Goal: Task Accomplishment & Management: Manage account settings

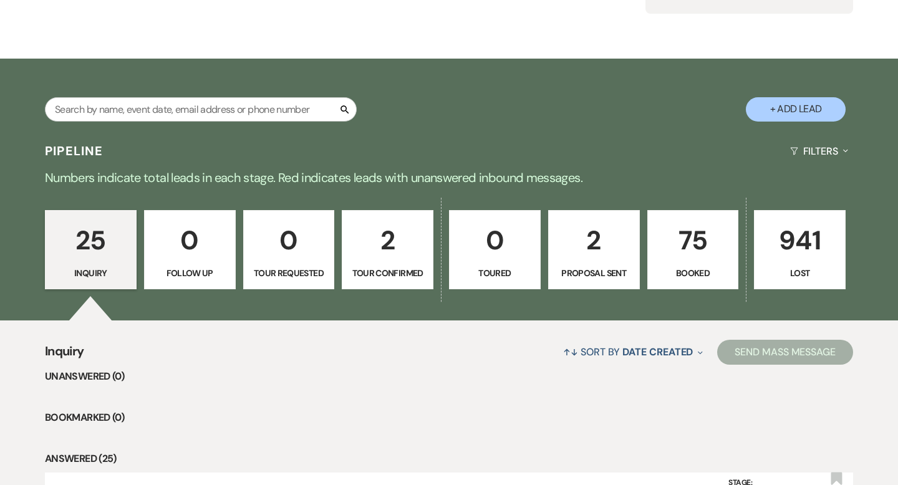
scroll to position [162, 0]
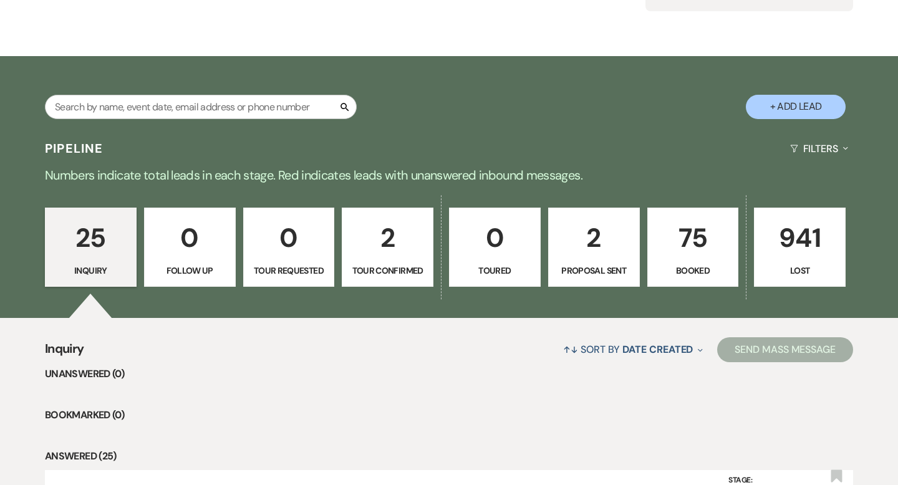
click at [588, 256] on p "2" at bounding box center [593, 238] width 75 height 42
select select "6"
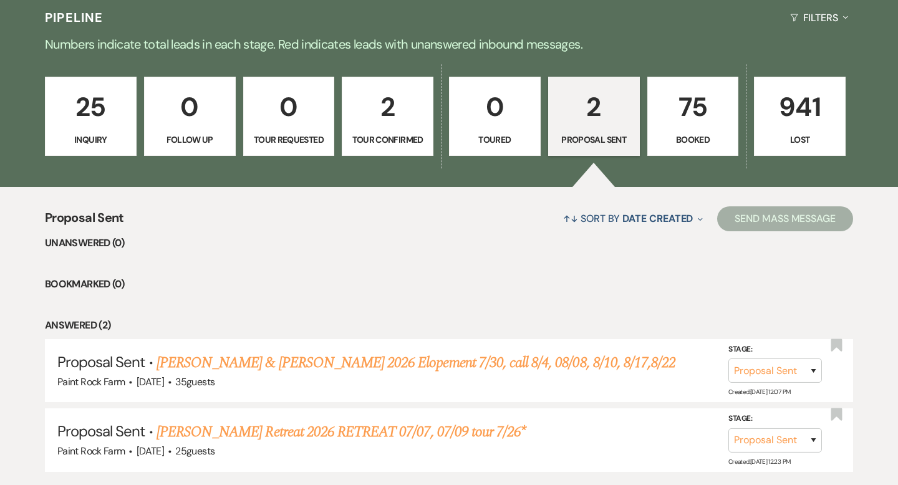
scroll to position [291, 0]
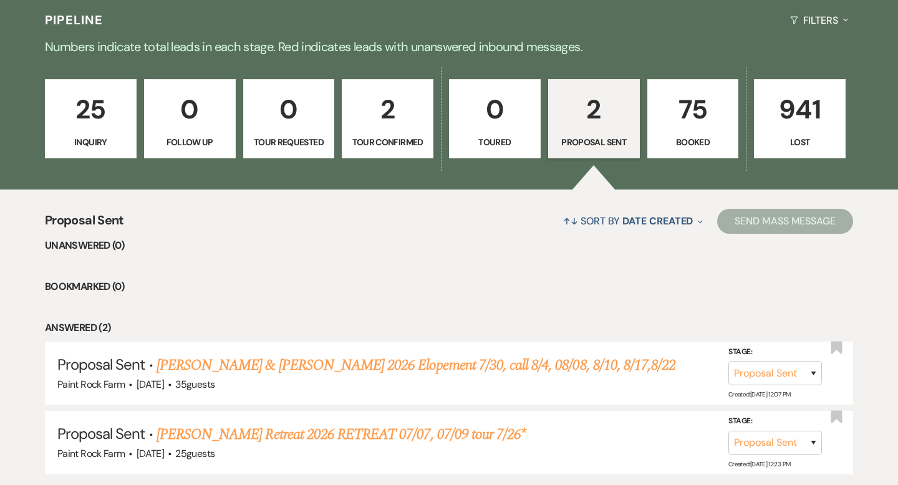
click at [393, 99] on p "2" at bounding box center [387, 110] width 75 height 42
select select "4"
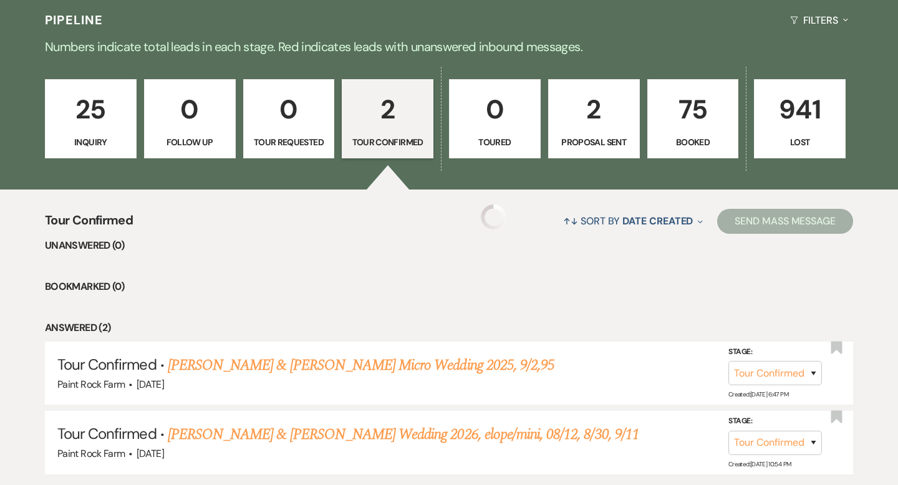
select select "4"
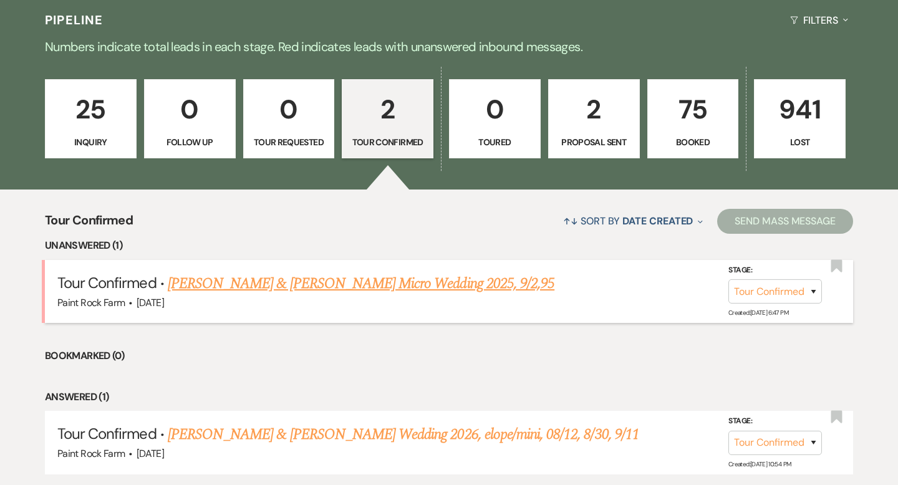
click at [352, 283] on link "[PERSON_NAME] & [PERSON_NAME] Micro Wedding 2025, 9/2,95" at bounding box center [361, 284] width 387 height 22
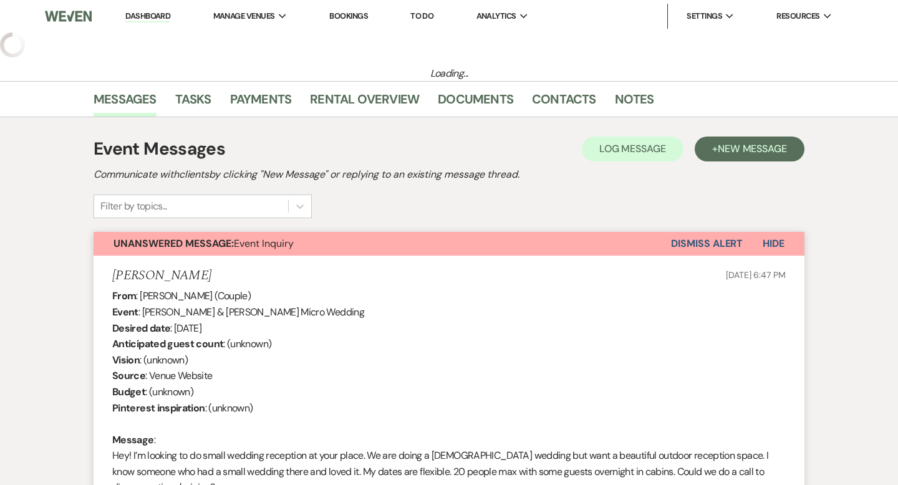
select select "4"
select select "5"
select select "16"
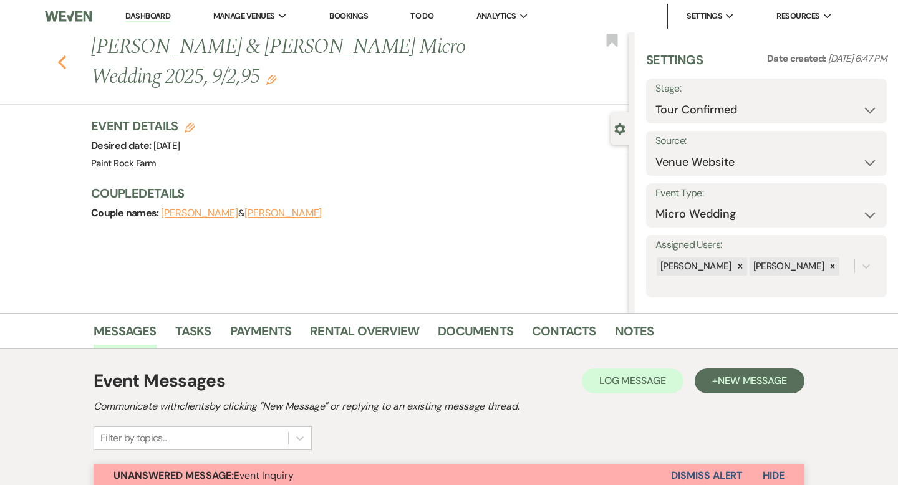
click at [61, 64] on use "button" at bounding box center [62, 63] width 8 height 14
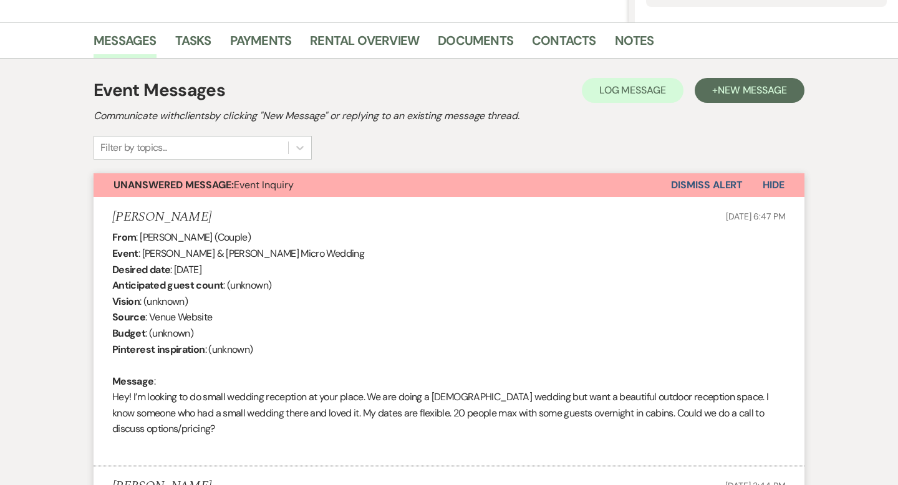
select select "4"
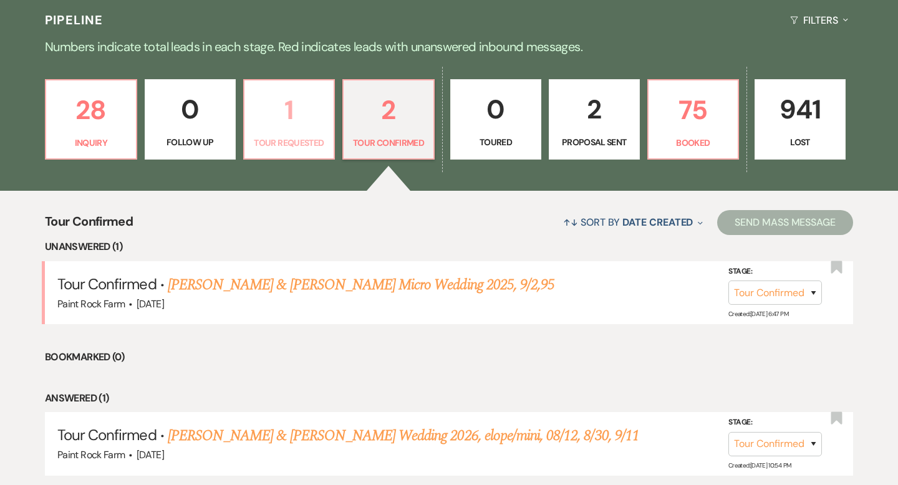
click at [298, 138] on p "Tour Requested" at bounding box center [289, 143] width 75 height 14
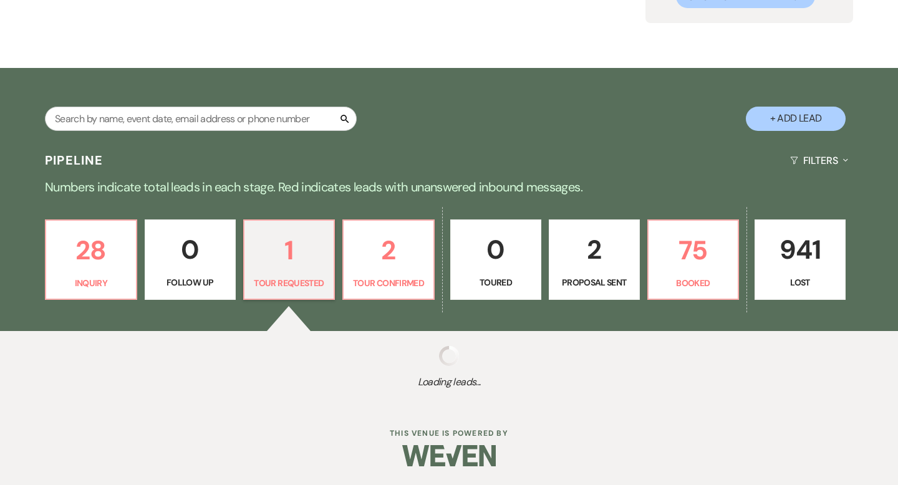
select select "2"
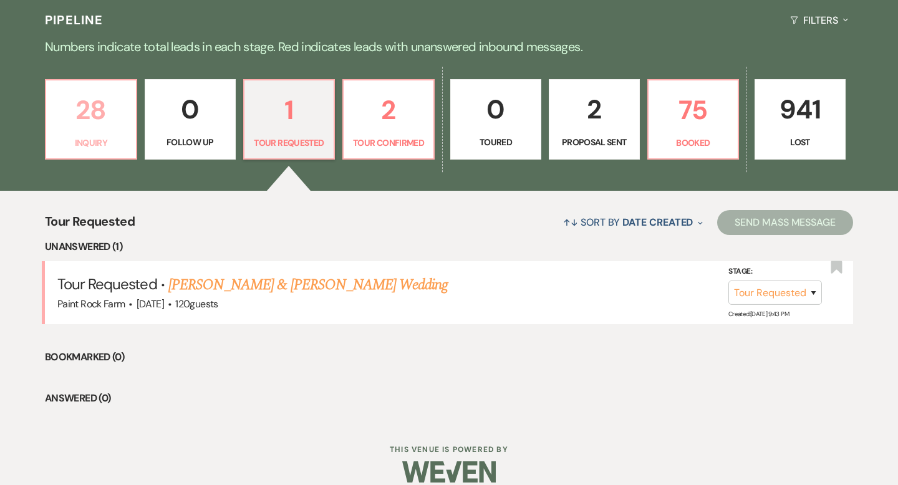
click at [109, 125] on p "28" at bounding box center [91, 110] width 75 height 42
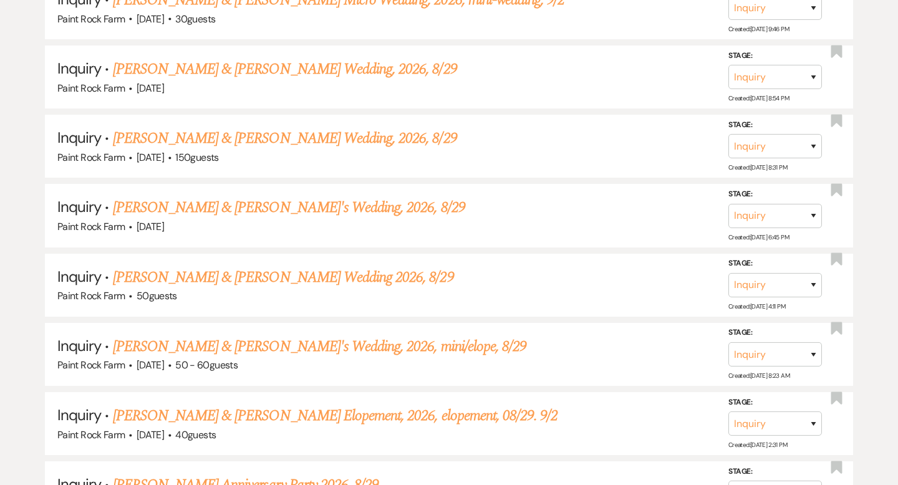
scroll to position [1282, 0]
click at [815, 276] on select "Inquiry Follow Up Tour Requested Tour Confirmed Toured Proposal Sent Booked Lost" at bounding box center [776, 285] width 94 height 24
select select "6"
click at [729, 273] on select "Inquiry Follow Up Tour Requested Tour Confirmed Toured Proposal Sent Booked Lost" at bounding box center [776, 285] width 94 height 24
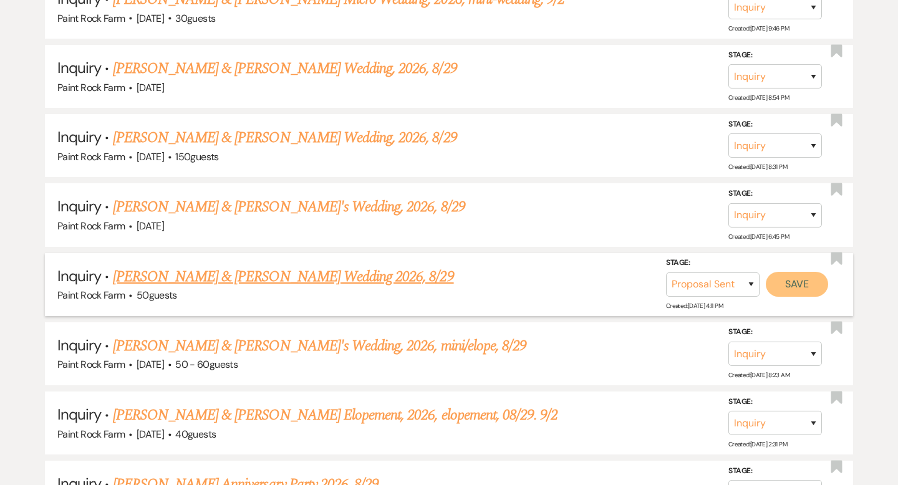
click at [793, 279] on button "Save" at bounding box center [797, 284] width 62 height 25
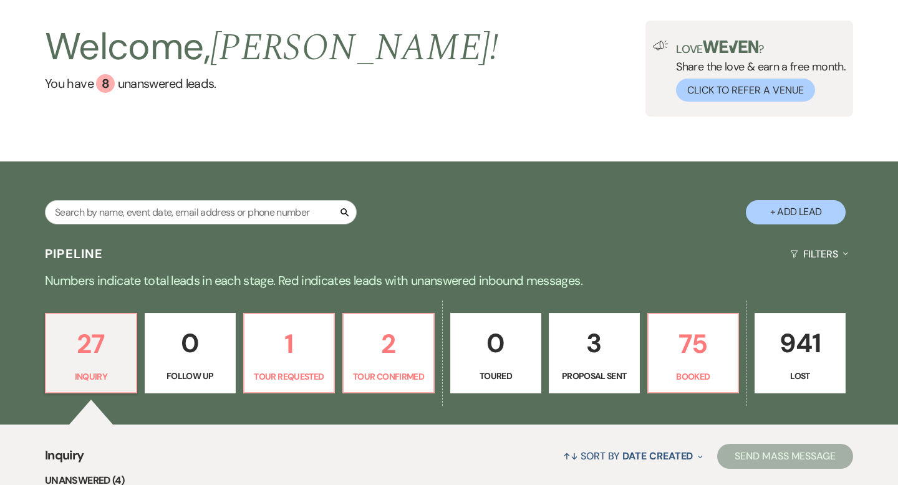
scroll to position [0, 0]
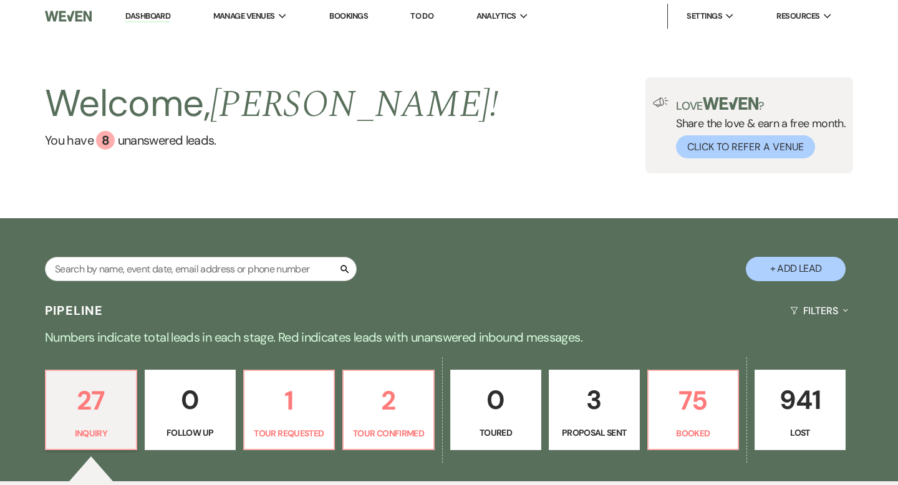
click at [597, 392] on p "3" at bounding box center [594, 400] width 75 height 42
select select "6"
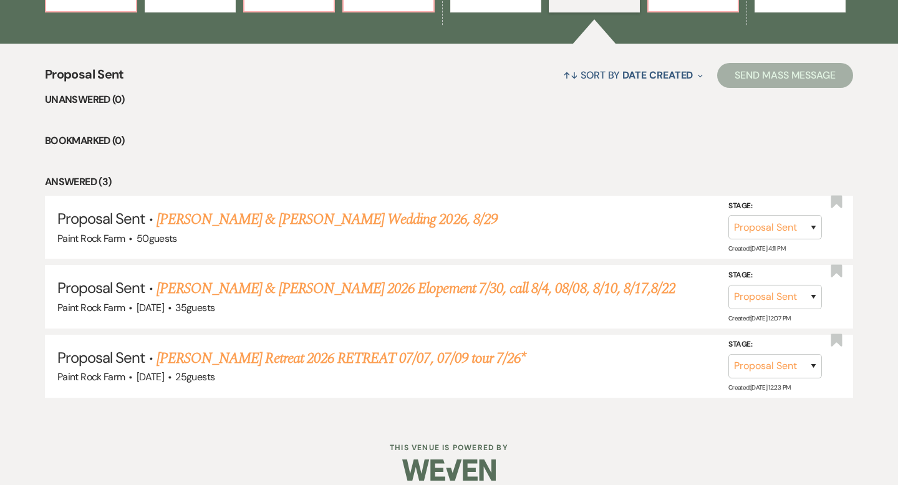
scroll to position [434, 0]
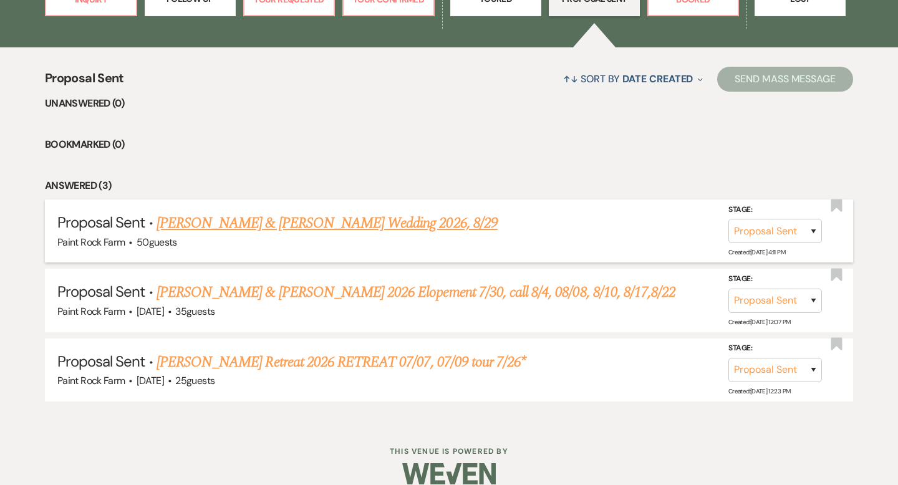
click at [411, 224] on link "[PERSON_NAME] & [PERSON_NAME] Wedding 2026, 8/29" at bounding box center [327, 223] width 341 height 22
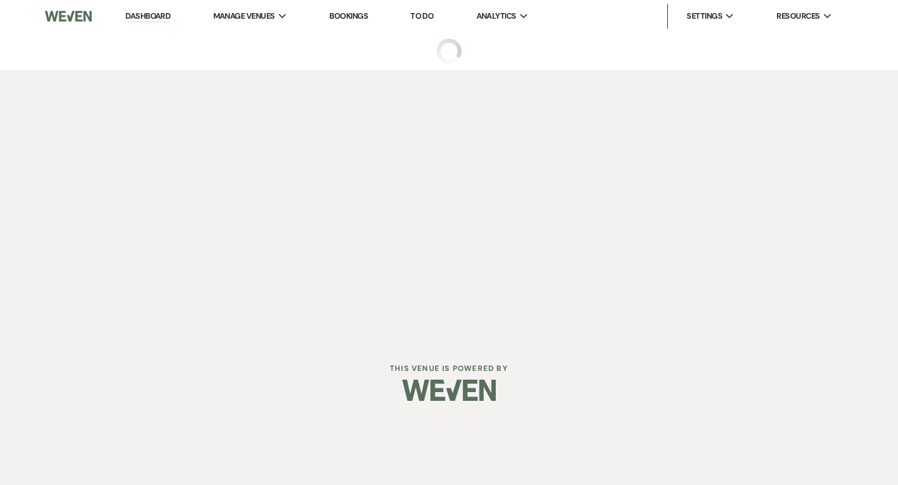
select select "6"
select select "5"
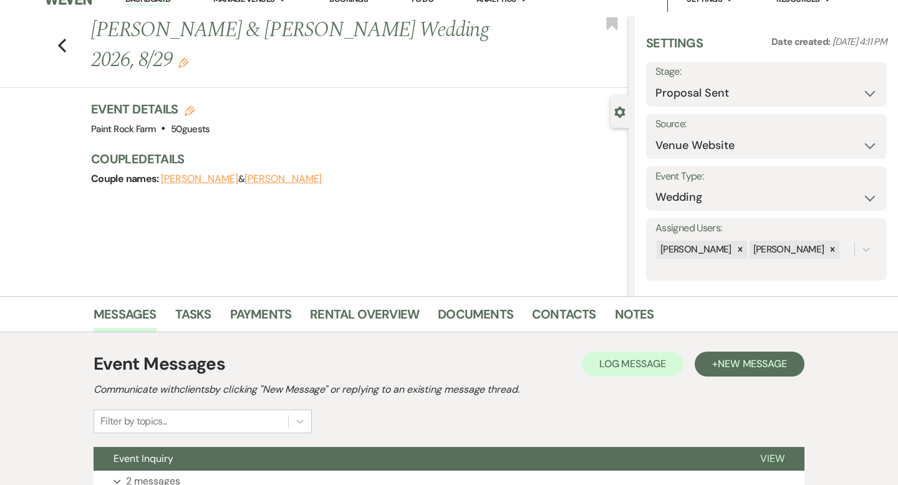
scroll to position [20, 0]
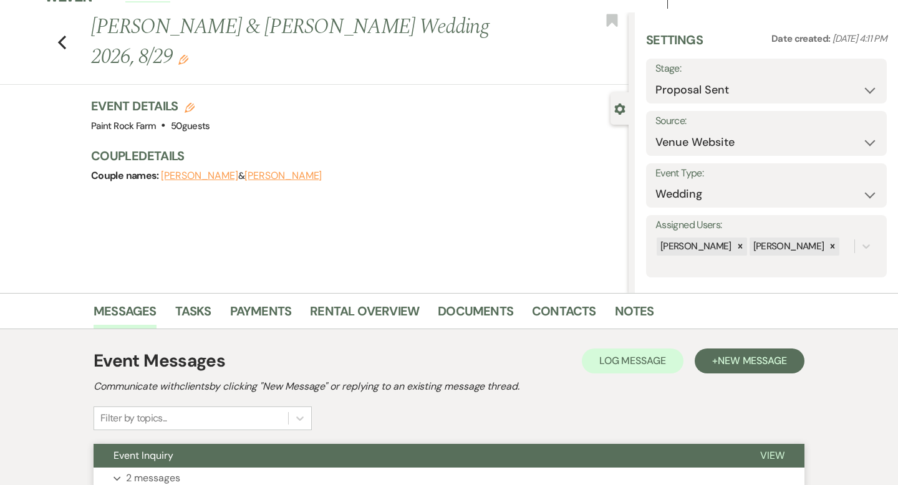
click at [163, 477] on p "2 messages" at bounding box center [153, 478] width 54 height 16
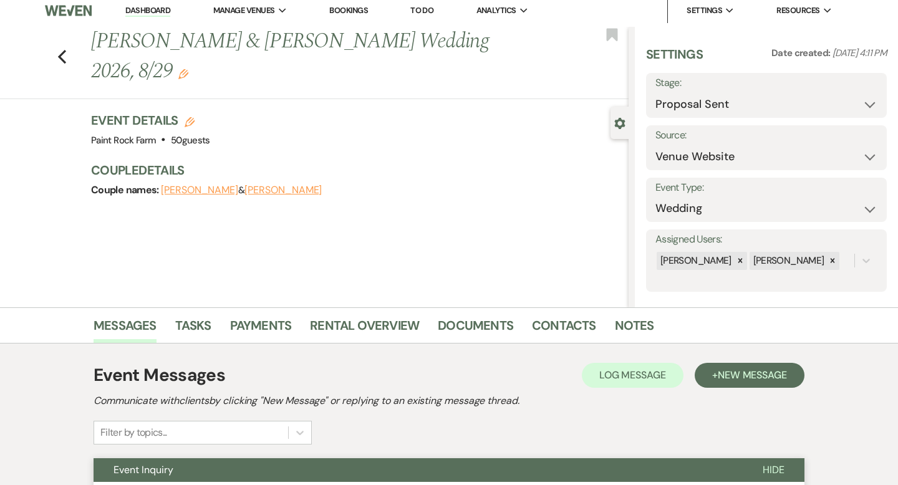
scroll to position [0, 0]
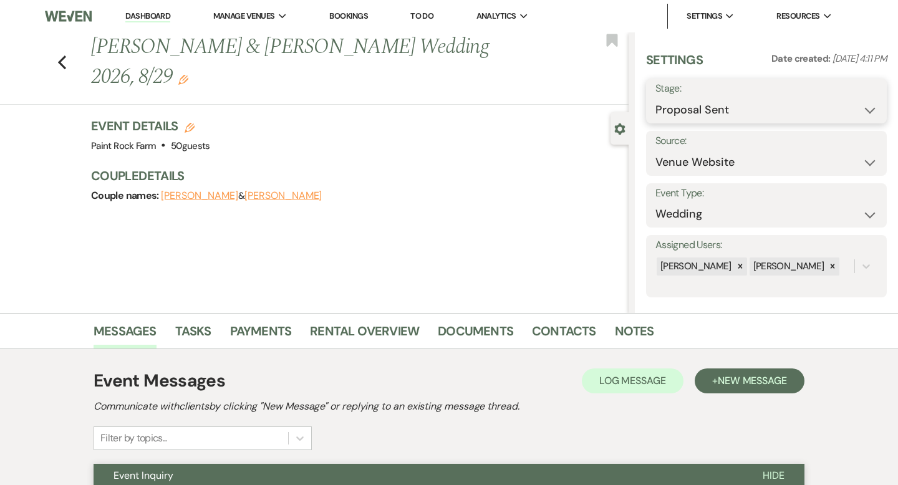
click at [869, 111] on select "Inquiry Follow Up Tour Requested Tour Confirmed Toured Proposal Sent Booked Lost" at bounding box center [767, 110] width 222 height 24
select select "1"
click at [656, 98] on select "Inquiry Follow Up Tour Requested Tour Confirmed Toured Proposal Sent Booked Lost" at bounding box center [767, 110] width 222 height 24
click at [57, 62] on icon "Previous" at bounding box center [61, 62] width 9 height 15
select select "6"
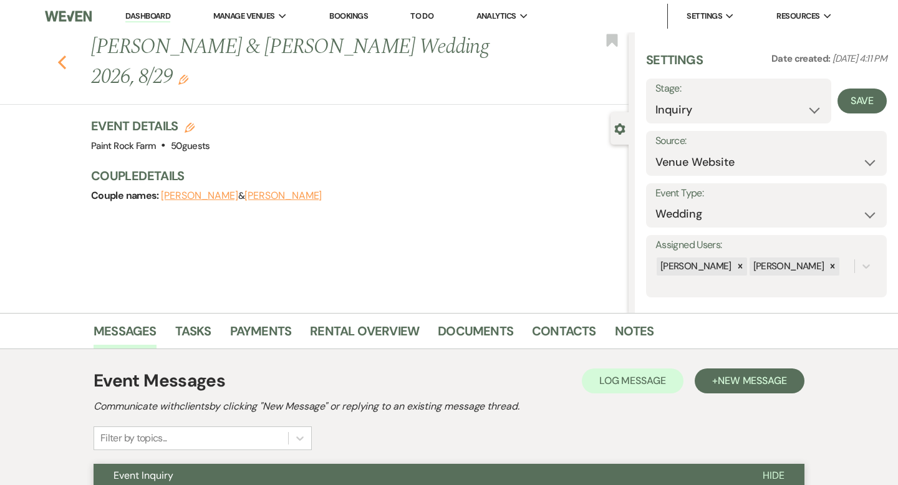
select select "6"
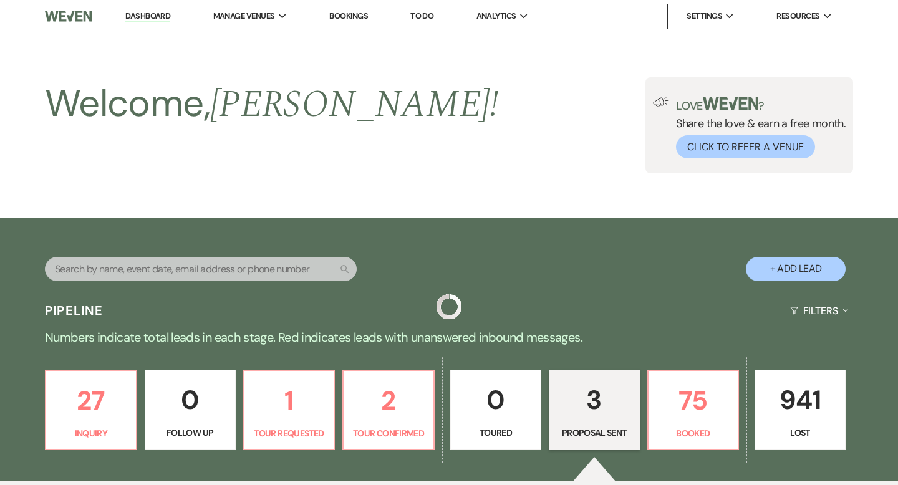
scroll to position [434, 0]
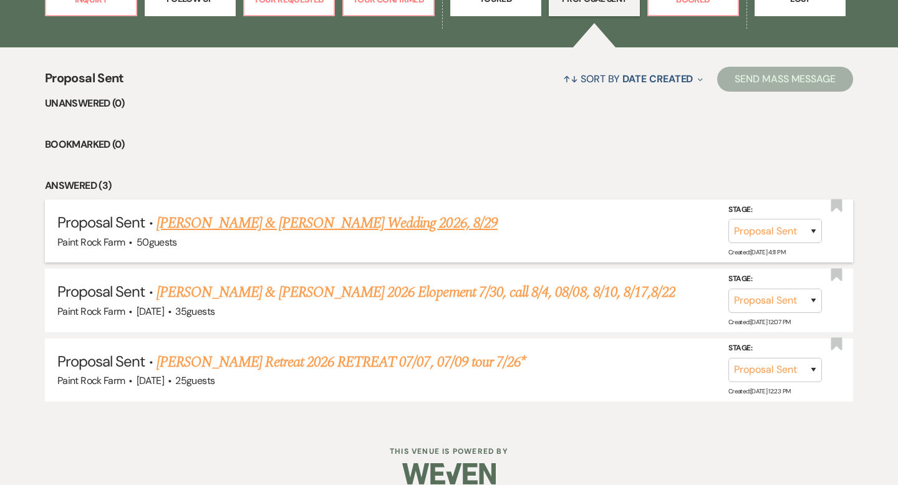
click at [278, 223] on link "[PERSON_NAME] & [PERSON_NAME] Wedding 2026, 8/29" at bounding box center [327, 223] width 341 height 22
select select "6"
select select "5"
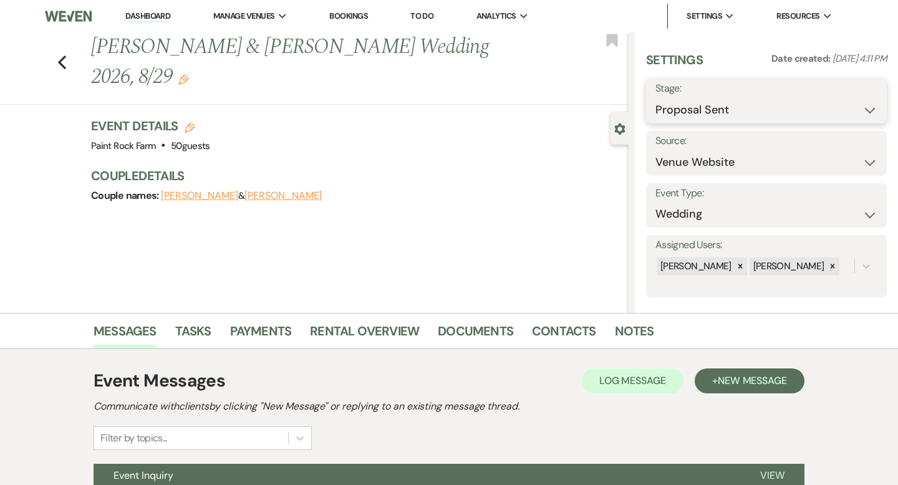
click at [870, 109] on select "Inquiry Follow Up Tour Requested Tour Confirmed Toured Proposal Sent Booked Lost" at bounding box center [767, 110] width 222 height 24
select select "1"
click at [656, 98] on select "Inquiry Follow Up Tour Requested Tour Confirmed Toured Proposal Sent Booked Lost" at bounding box center [767, 110] width 222 height 24
click at [864, 100] on button "Save" at bounding box center [862, 101] width 49 height 25
click at [62, 61] on use "button" at bounding box center [62, 63] width 8 height 14
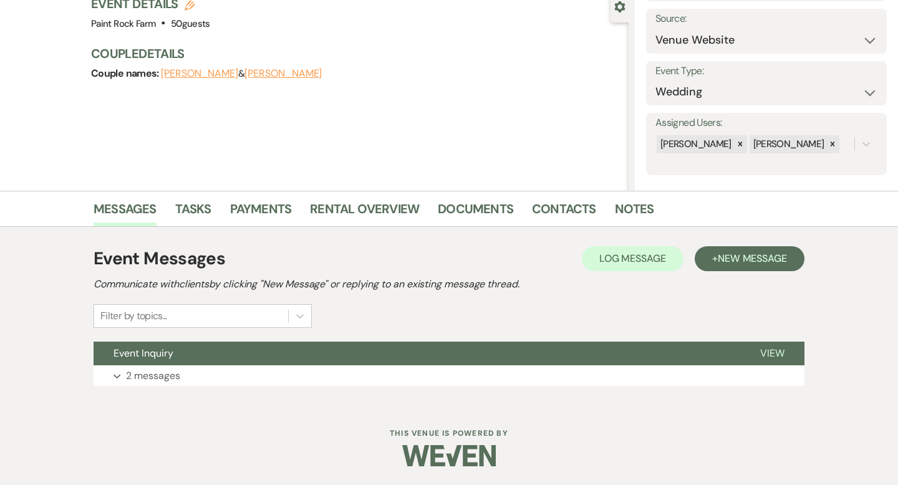
select select "6"
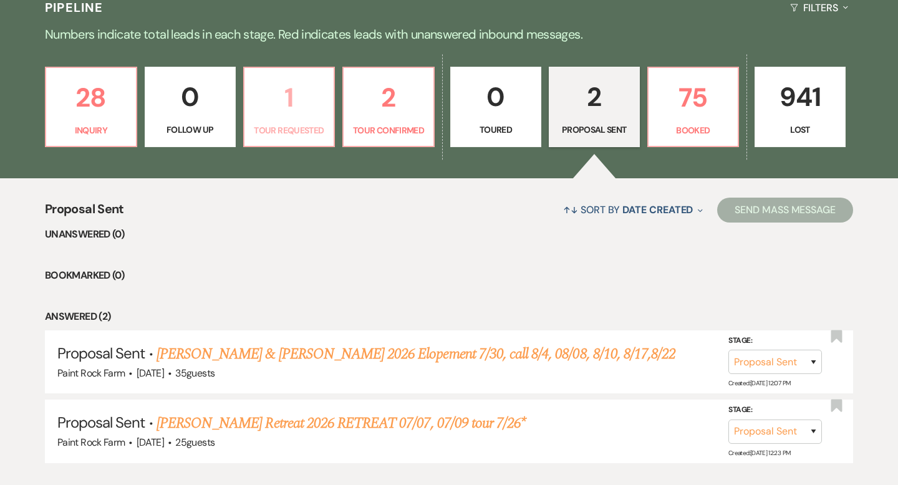
scroll to position [303, 0]
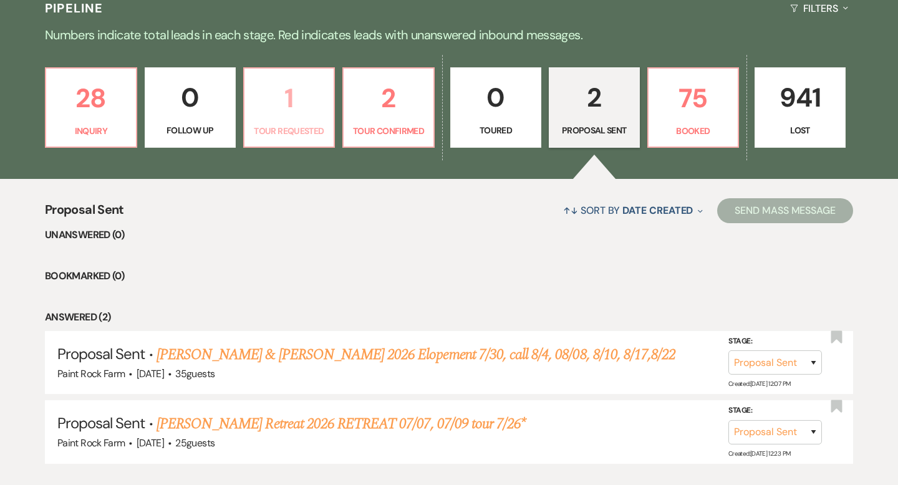
click at [289, 127] on p "Tour Requested" at bounding box center [289, 131] width 75 height 14
select select "2"
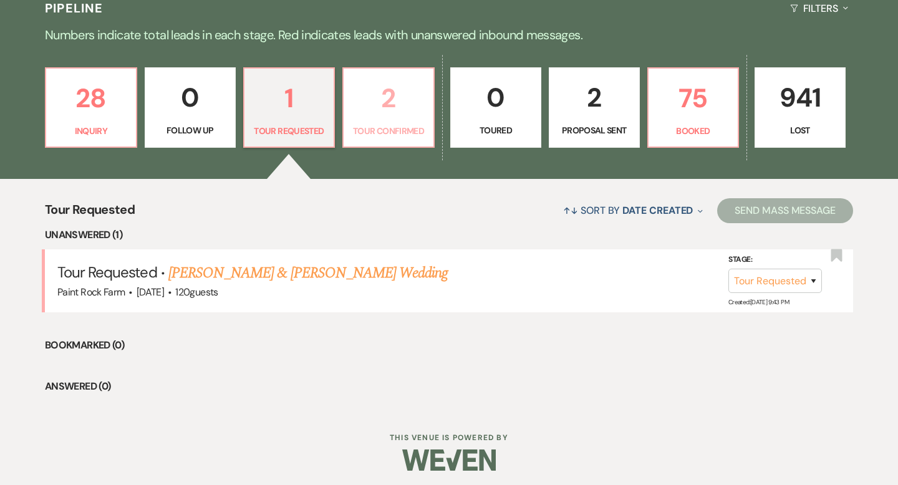
click at [372, 120] on link "2 Tour Confirmed" at bounding box center [388, 107] width 92 height 81
select select "4"
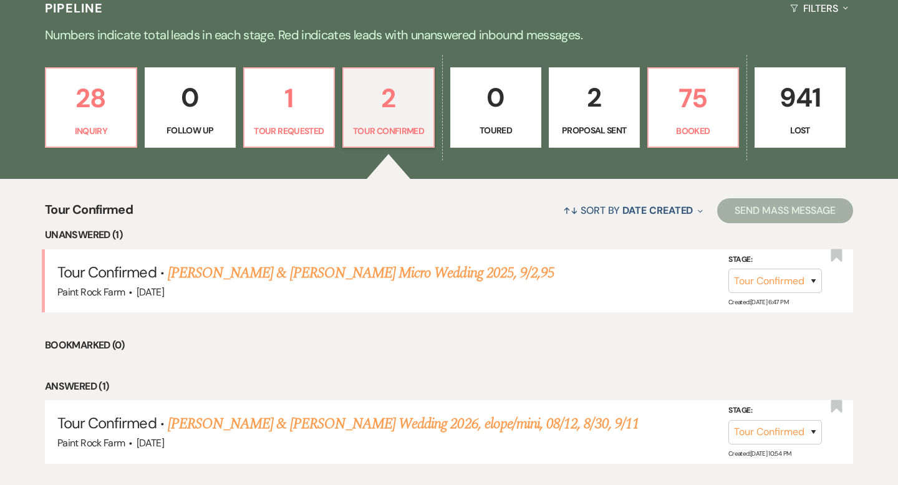
click at [591, 107] on p "2" at bounding box center [594, 98] width 75 height 42
select select "6"
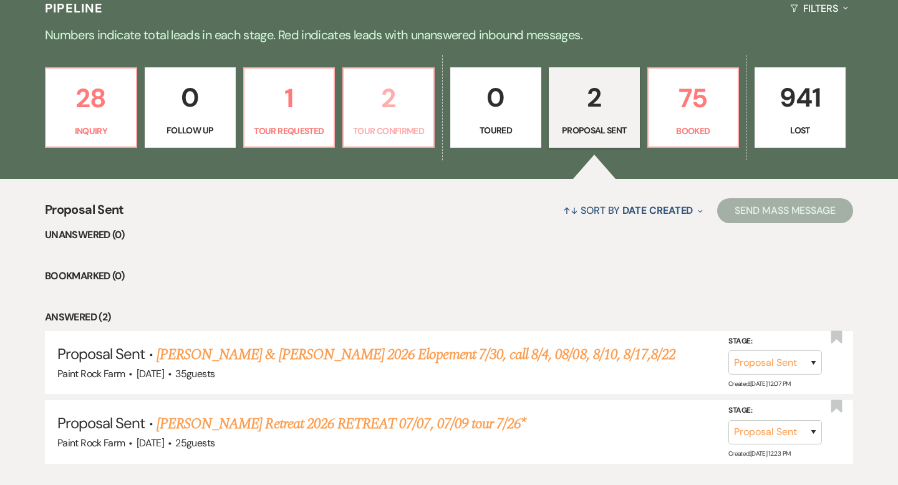
click at [394, 111] on p "2" at bounding box center [388, 98] width 75 height 42
select select "4"
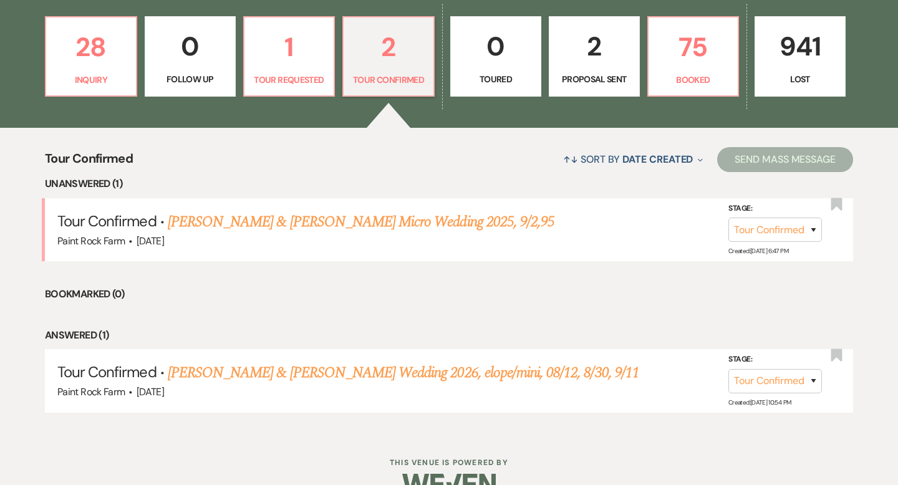
scroll to position [358, 0]
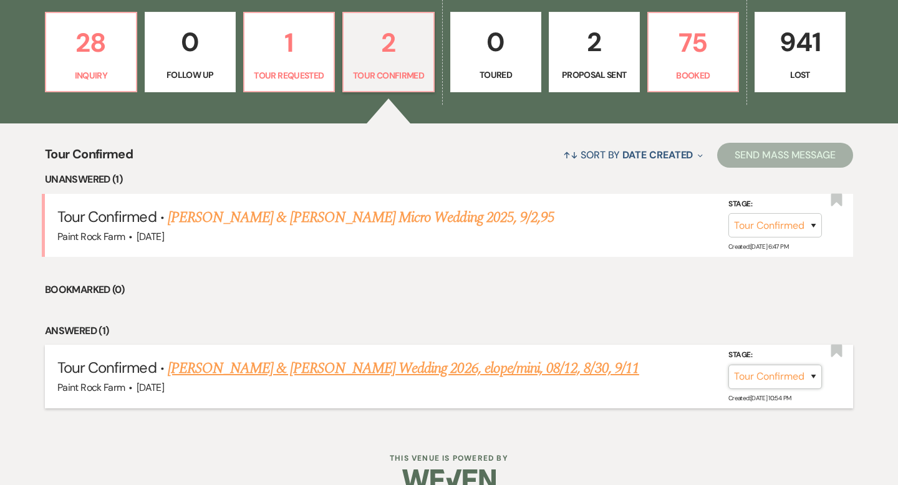
click at [814, 377] on select "Inquiry Follow Up Tour Requested Tour Confirmed Toured Proposal Sent Booked Lost" at bounding box center [776, 377] width 94 height 24
select select "1"
click at [729, 365] on select "Inquiry Follow Up Tour Requested Tour Confirmed Toured Proposal Sent Booked Lost" at bounding box center [776, 377] width 94 height 24
click at [794, 375] on button "Save" at bounding box center [797, 376] width 62 height 25
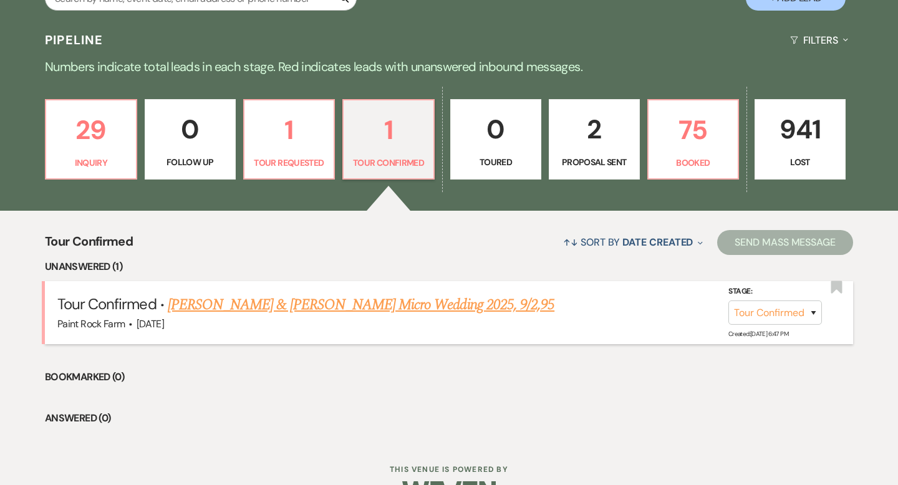
scroll to position [266, 0]
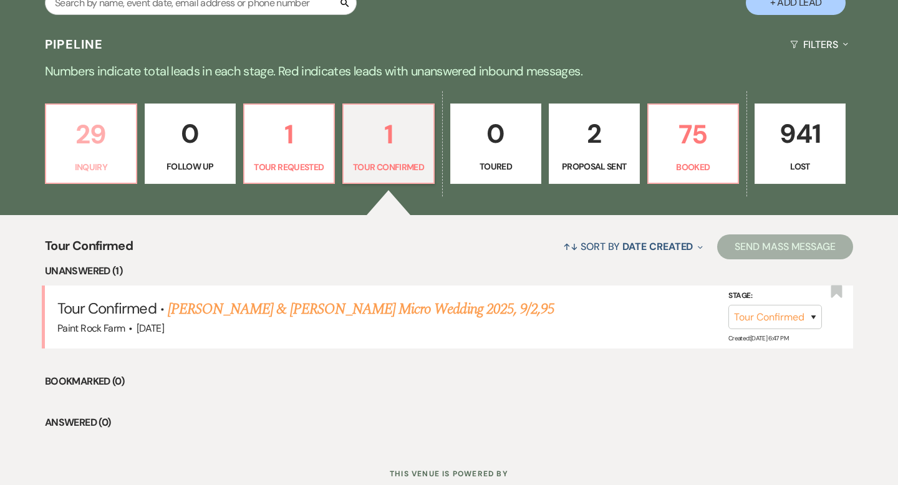
click at [96, 158] on link "29 Inquiry" at bounding box center [91, 144] width 92 height 81
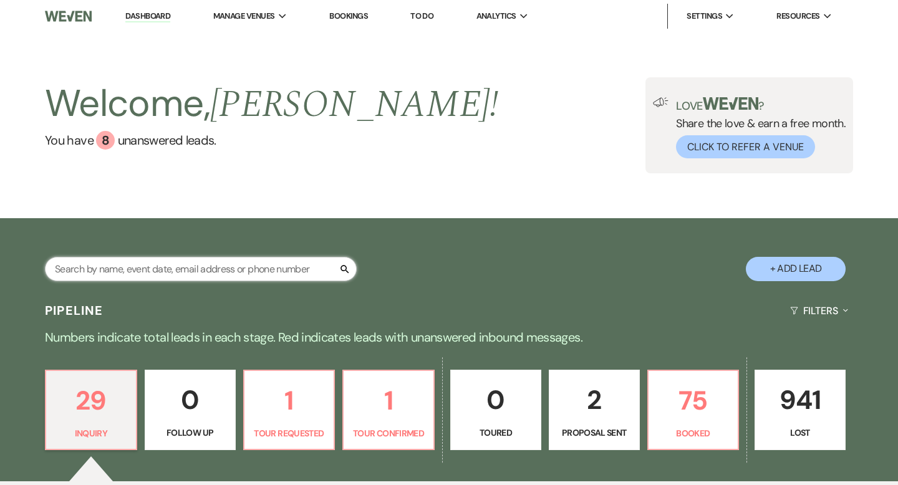
click at [169, 264] on input "text" at bounding box center [201, 269] width 312 height 24
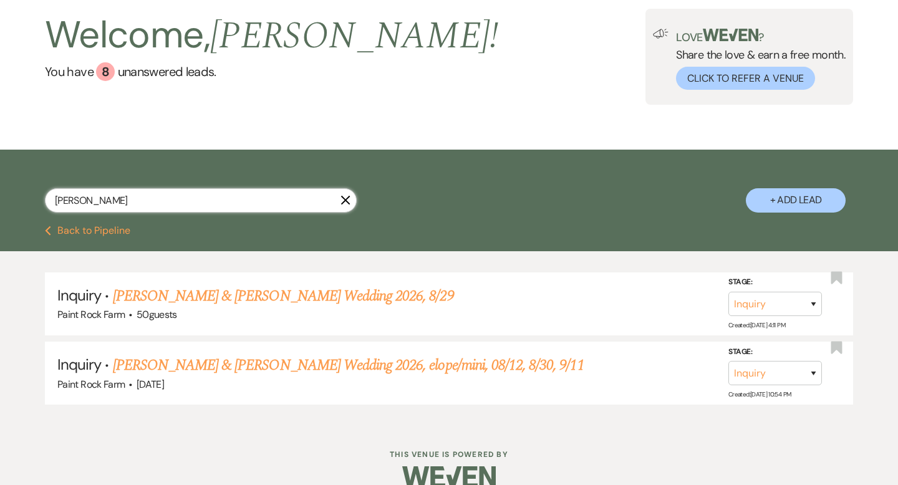
scroll to position [69, 0]
type input "[PERSON_NAME]"
click at [813, 303] on select "Inquiry Follow Up Tour Requested Tour Confirmed Toured Proposal Sent Booked Lost" at bounding box center [776, 303] width 94 height 24
select select "8"
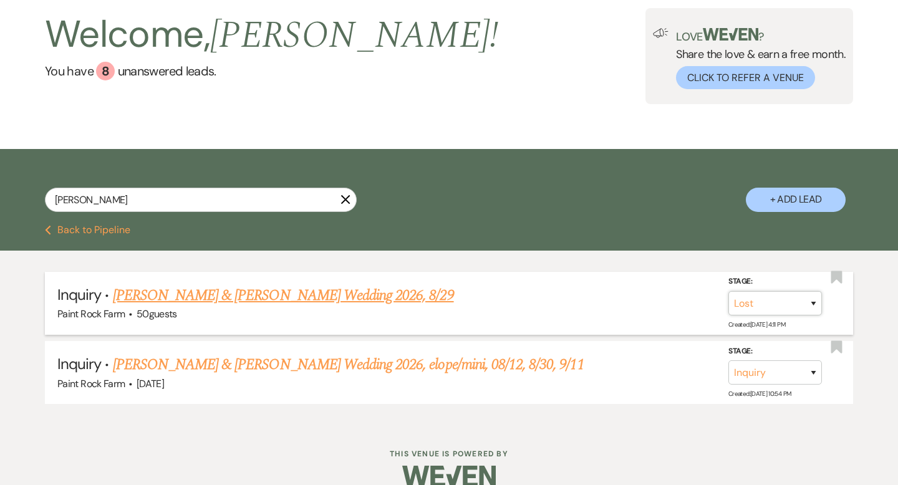
click at [729, 291] on select "Inquiry Follow Up Tour Requested Tour Confirmed Toured Proposal Sent Booked Lost" at bounding box center [776, 303] width 94 height 24
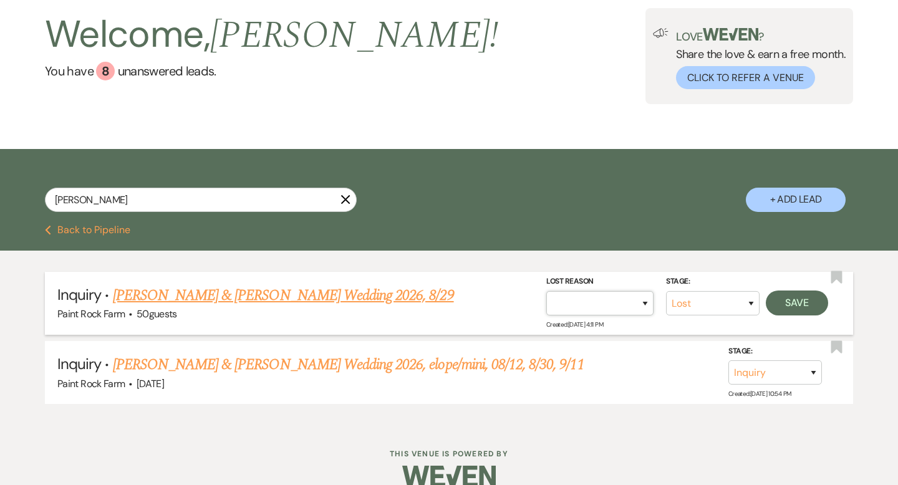
click at [644, 299] on select "Booked Elsewhere Budget Date Unavailable No Response Not a Good Match Capacity …" at bounding box center [599, 303] width 107 height 24
click at [546, 291] on select "Booked Elsewhere Budget Date Unavailable No Response Not a Good Match Capacity …" at bounding box center [599, 303] width 107 height 24
click at [783, 303] on button "Save" at bounding box center [797, 303] width 62 height 25
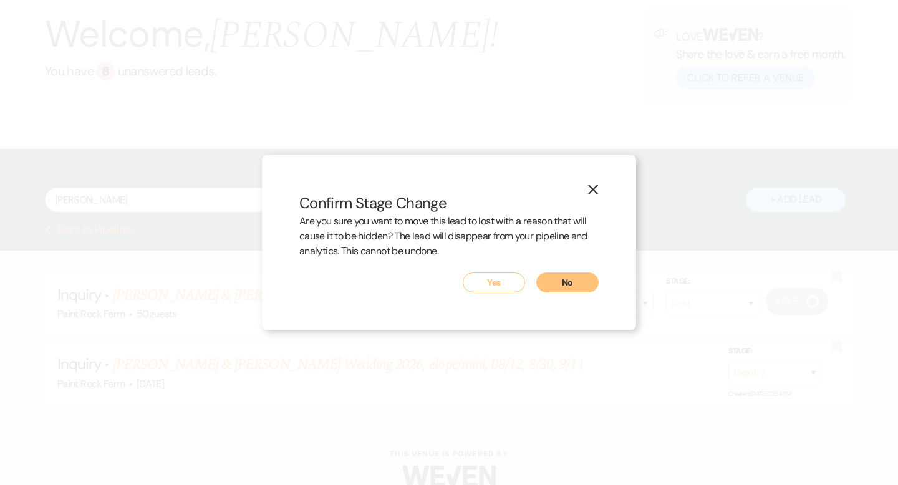
click at [561, 280] on button "No" at bounding box center [567, 283] width 62 height 20
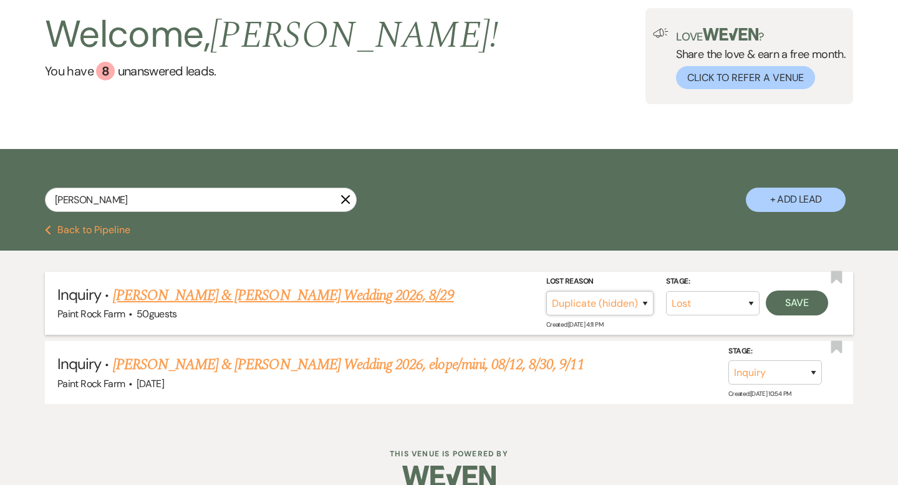
click at [644, 302] on select "Booked Elsewhere Budget Date Unavailable No Response Not a Good Match Capacity …" at bounding box center [599, 303] width 107 height 24
select select "1"
click at [546, 291] on select "Booked Elsewhere Budget Date Unavailable No Response Not a Good Match Capacity …" at bounding box center [599, 303] width 107 height 24
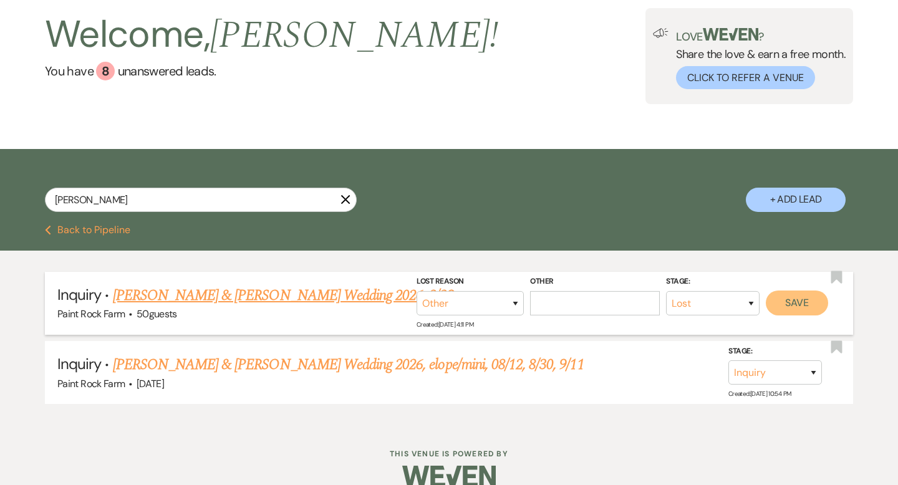
click at [788, 301] on button "Save" at bounding box center [797, 303] width 62 height 25
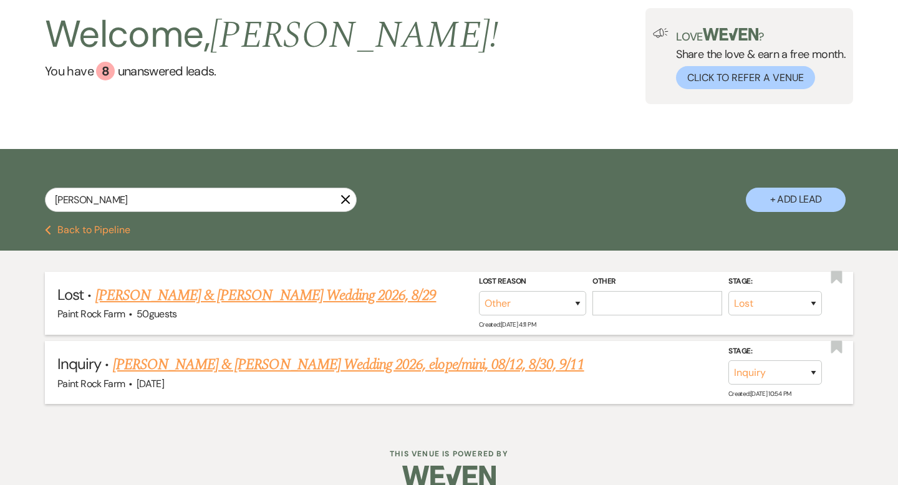
click at [401, 365] on link "[PERSON_NAME] & [PERSON_NAME] Wedding 2026, elope/mini, 08/12, 8/30, 9/11" at bounding box center [349, 365] width 472 height 22
select select "5"
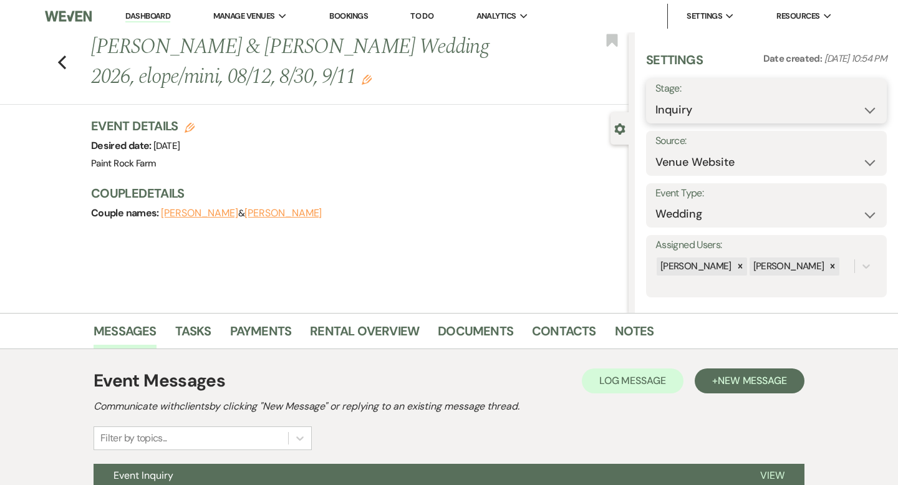
click at [869, 109] on select "Inquiry Follow Up Tour Requested Tour Confirmed Toured Proposal Sent Booked Lost" at bounding box center [767, 110] width 222 height 24
select select "6"
click at [656, 98] on select "Inquiry Follow Up Tour Requested Tour Confirmed Toured Proposal Sent Booked Lost" at bounding box center [767, 110] width 222 height 24
click at [854, 103] on button "Save" at bounding box center [862, 101] width 49 height 25
click at [62, 61] on icon "Previous" at bounding box center [61, 62] width 9 height 15
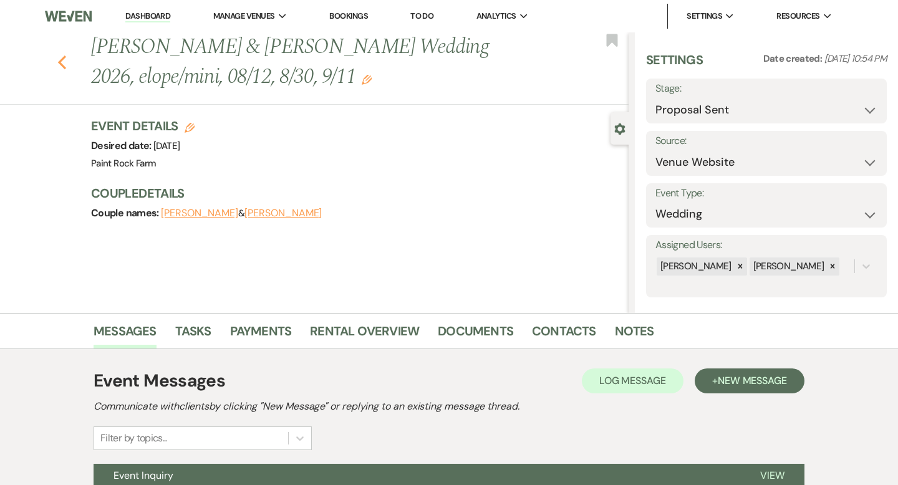
scroll to position [69, 0]
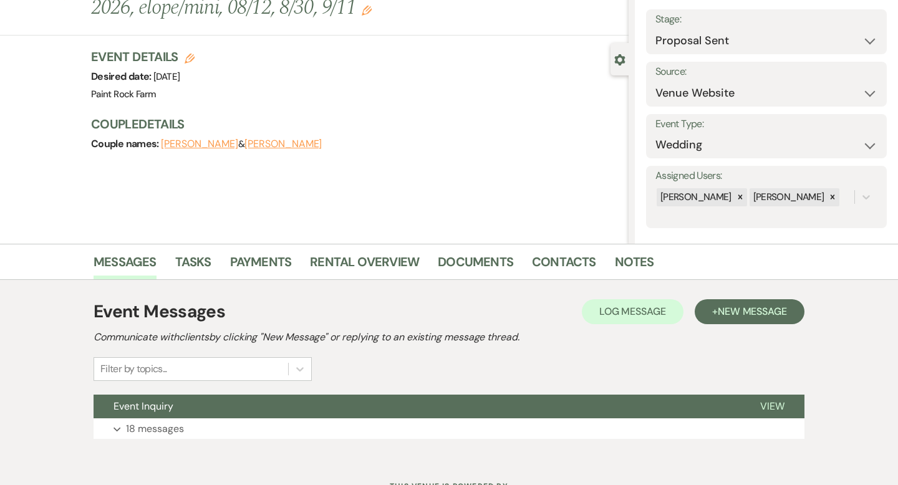
select select "8"
select select "1"
select select "6"
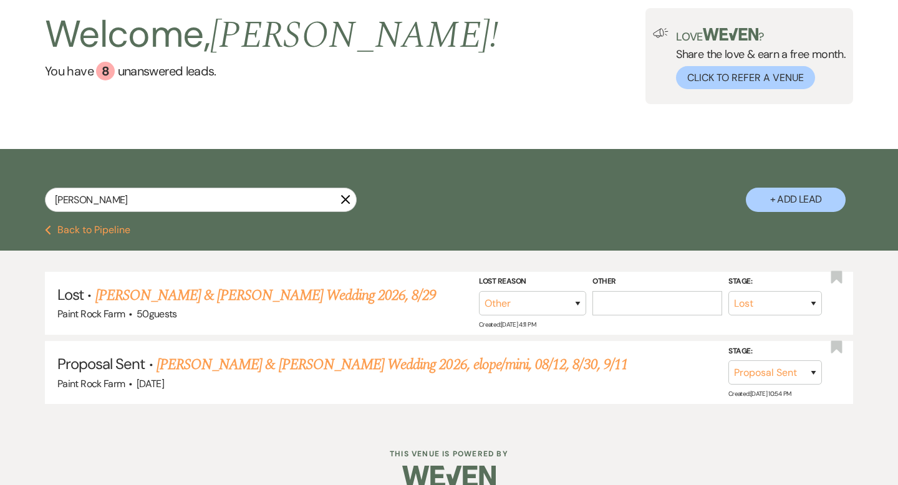
scroll to position [0, 0]
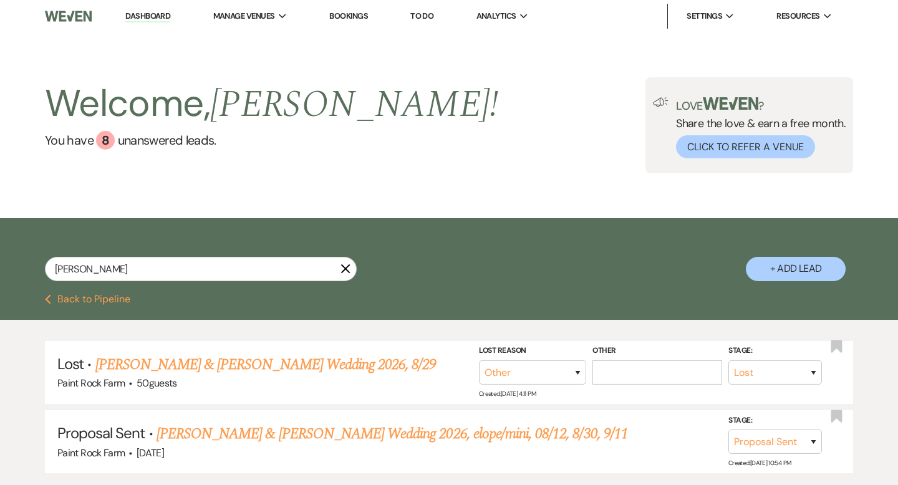
click at [147, 15] on link "Dashboard" at bounding box center [147, 17] width 45 height 12
select select "8"
select select "1"
select select "6"
